Goal: Navigation & Orientation: Find specific page/section

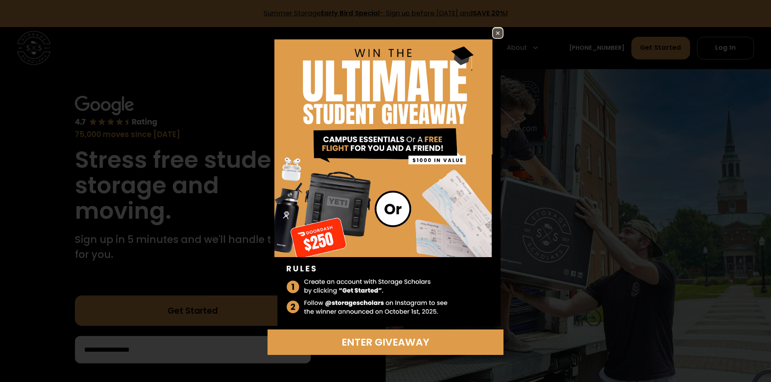
click at [499, 29] on img at bounding box center [498, 33] width 10 height 10
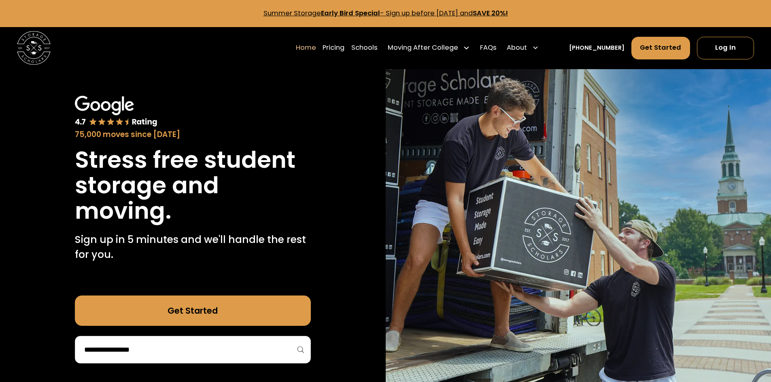
scroll to position [121, 0]
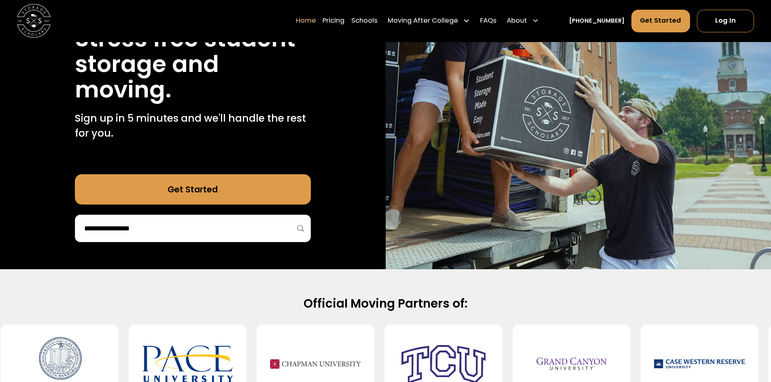
click at [203, 219] on div at bounding box center [193, 229] width 236 height 28
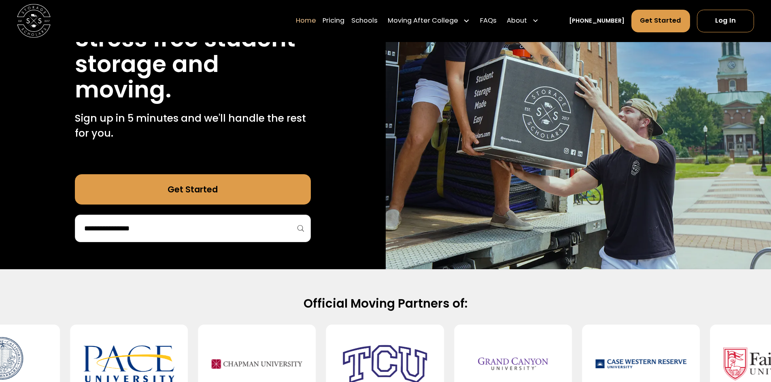
click at [205, 227] on input "search" at bounding box center [192, 229] width 219 height 14
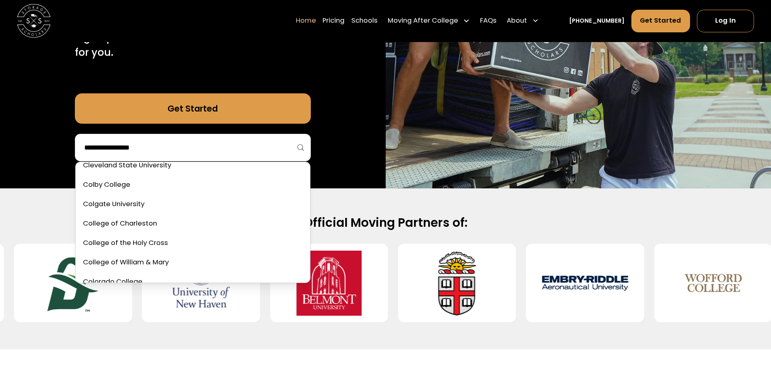
scroll to position [769, 0]
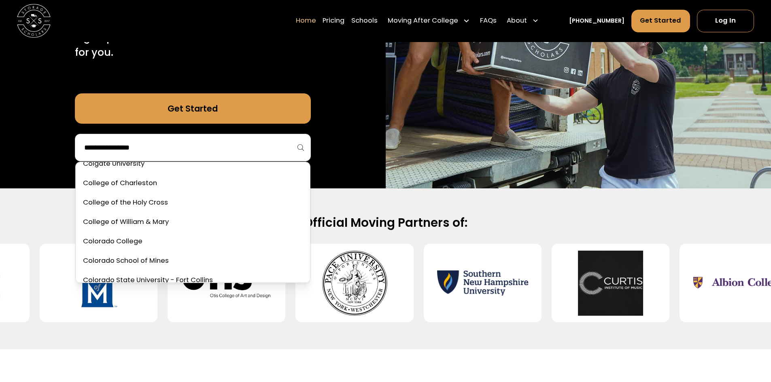
click at [352, 186] on div "75,000 moves since 2017 Stress free student storage and moving. Sign up in 5 mi…" at bounding box center [192, 28] width 385 height 322
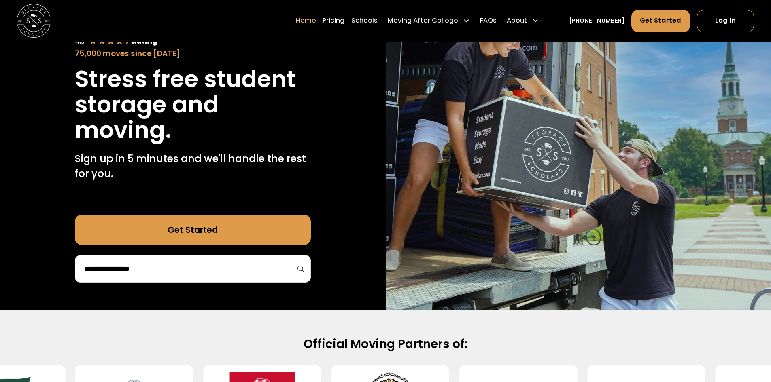
scroll to position [40, 0]
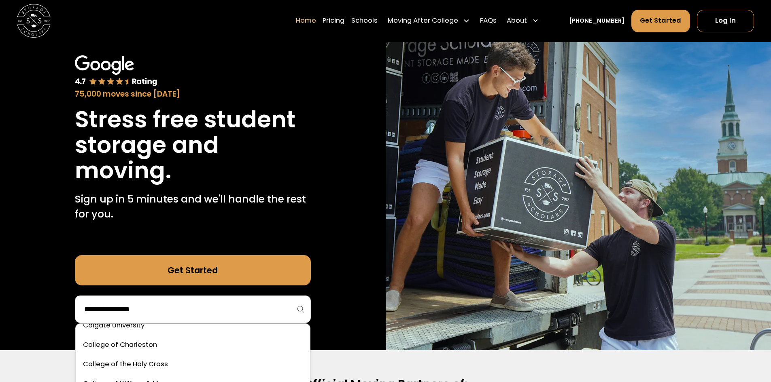
click at [232, 310] on input "search" at bounding box center [192, 310] width 219 height 14
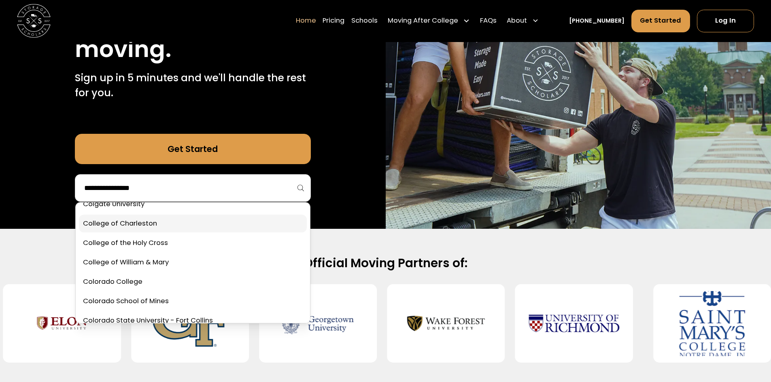
click at [136, 225] on link at bounding box center [193, 224] width 228 height 18
